Goal: Information Seeking & Learning: Learn about a topic

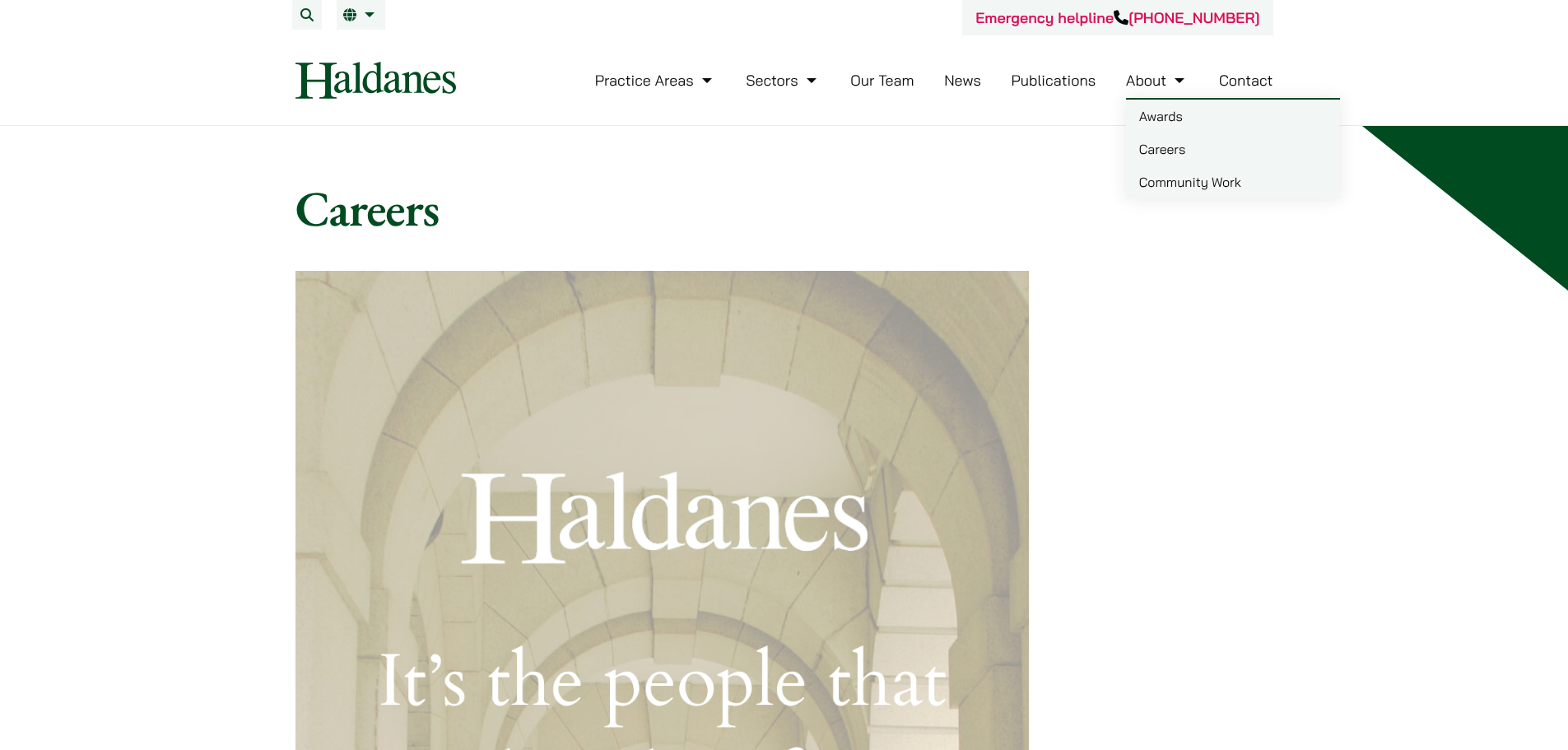
click at [1161, 159] on link "Careers" at bounding box center [1233, 149] width 214 height 33
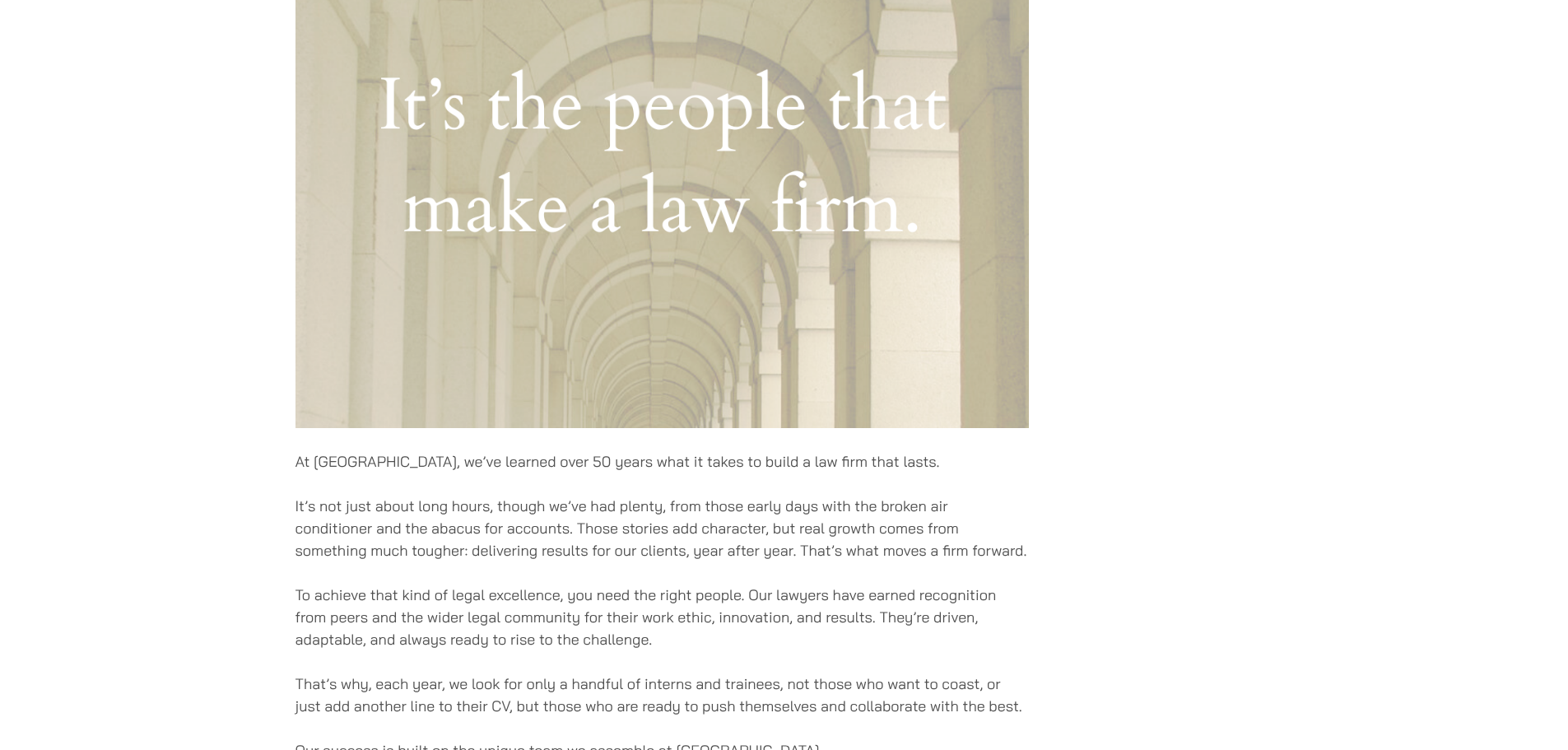
scroll to position [1153, 0]
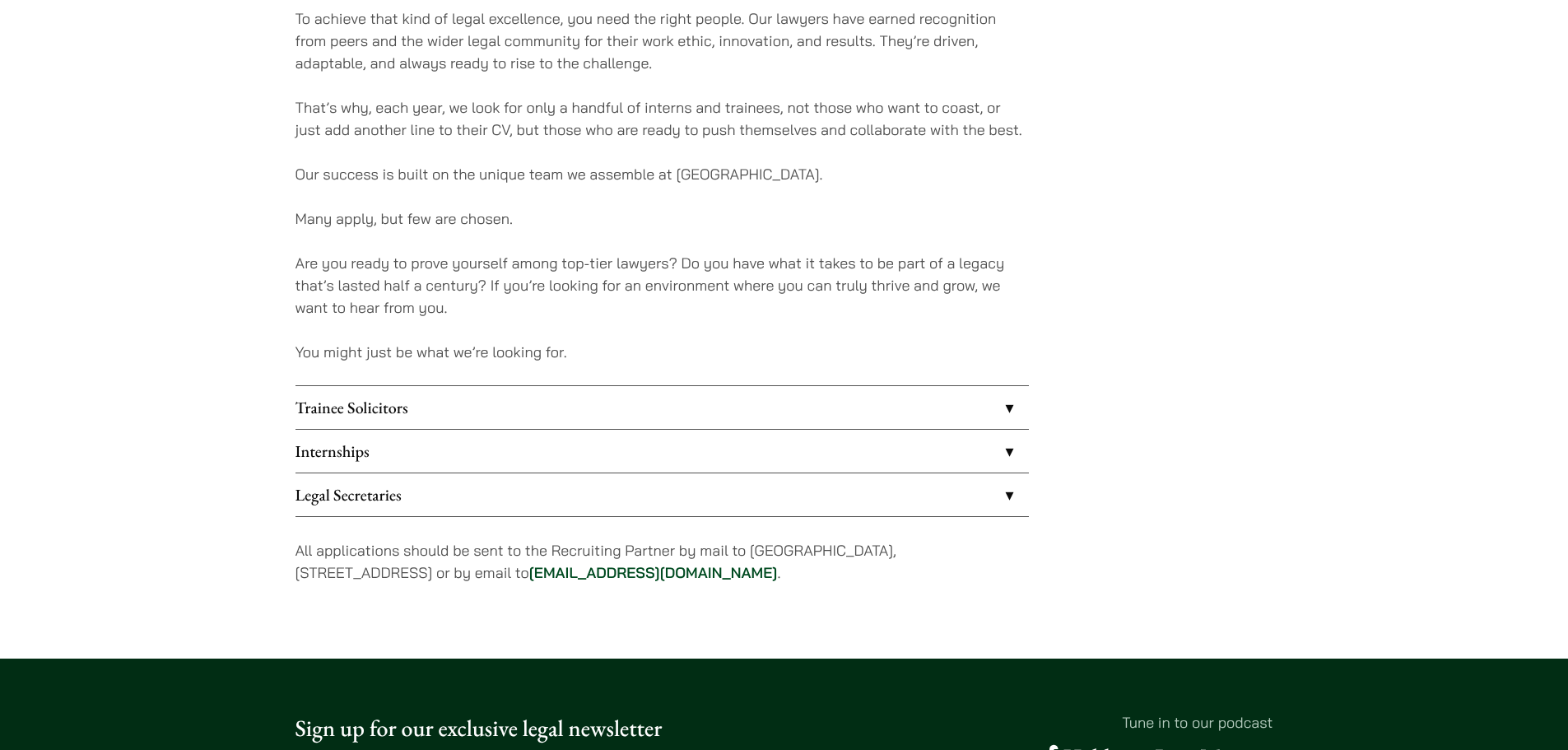
click at [704, 400] on link "Trainee Solicitors" at bounding box center [662, 407] width 733 height 43
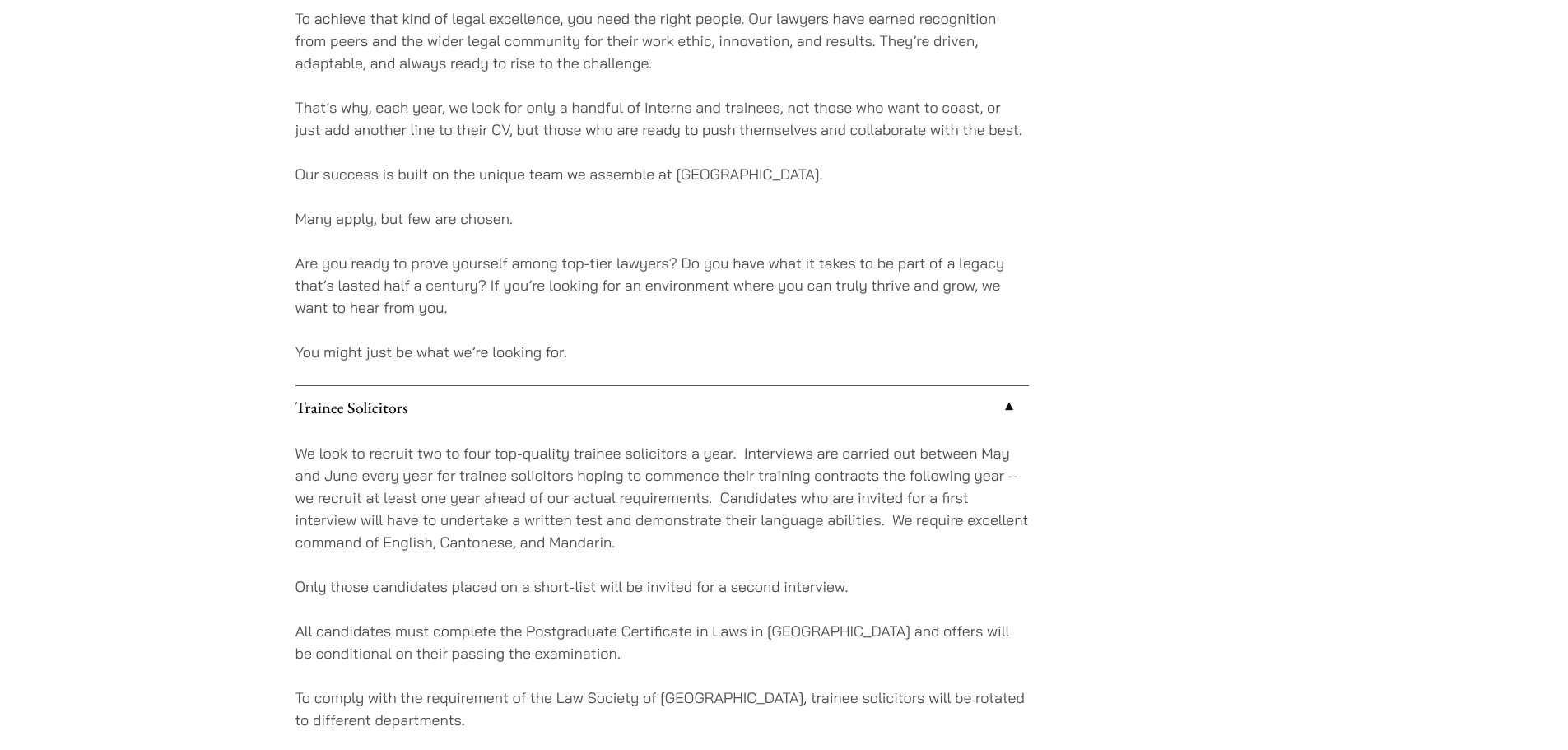
click at [700, 398] on link "Trainee Solicitors" at bounding box center [662, 407] width 733 height 43
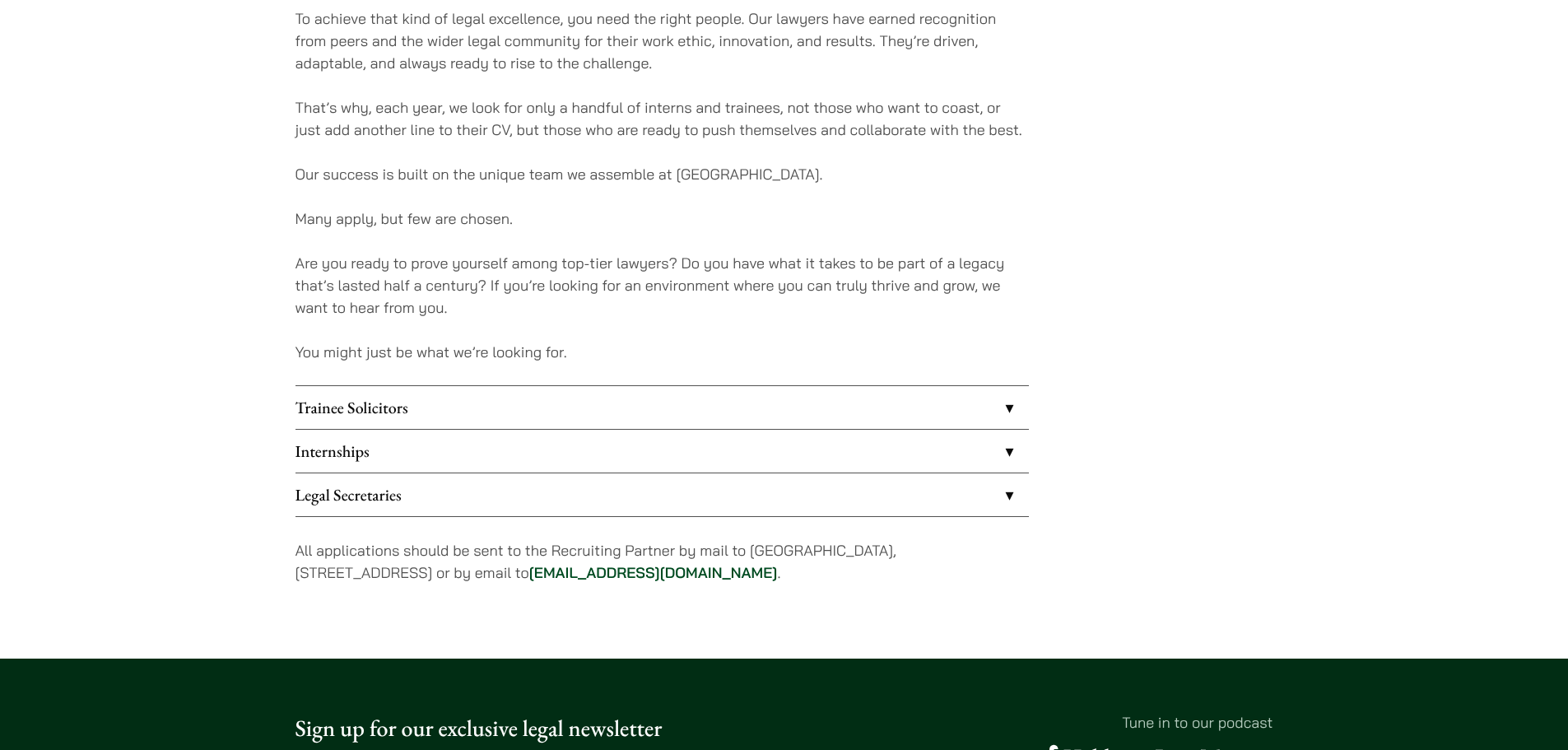
click at [684, 457] on link "Internships" at bounding box center [662, 451] width 733 height 43
